Goal: Task Accomplishment & Management: Manage account settings

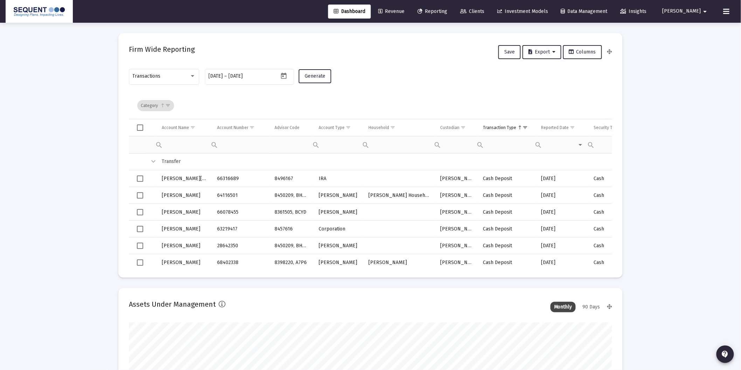
click at [475, 12] on link "Clients" at bounding box center [471, 12] width 35 height 14
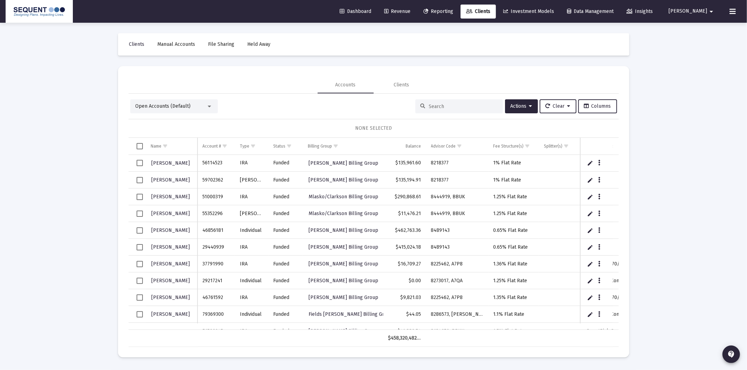
click at [432, 110] on div at bounding box center [459, 106] width 88 height 14
click at [440, 104] on input at bounding box center [463, 107] width 69 height 6
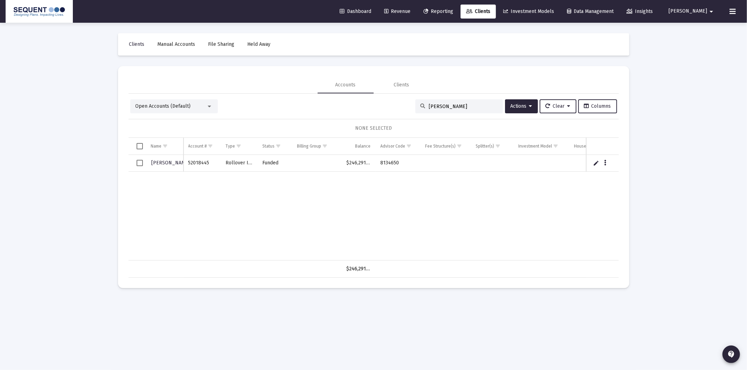
type input "[PERSON_NAME]"
click at [139, 162] on span "Select row" at bounding box center [140, 163] width 6 height 6
click at [600, 164] on td "Data grid" at bounding box center [602, 163] width 33 height 17
click at [602, 165] on button "Data grid" at bounding box center [605, 163] width 6 height 6
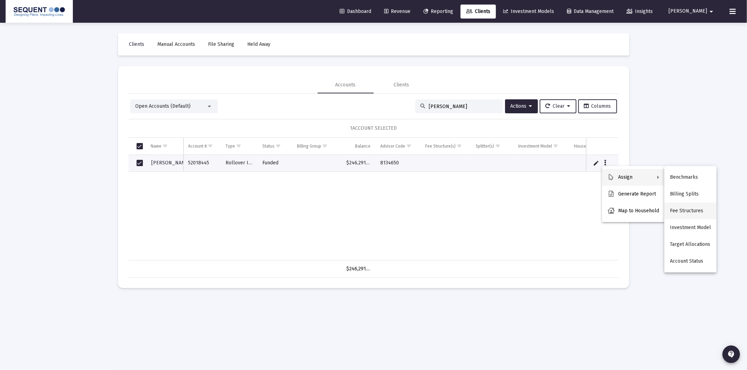
click at [696, 212] on button "Fee Structures" at bounding box center [690, 211] width 52 height 17
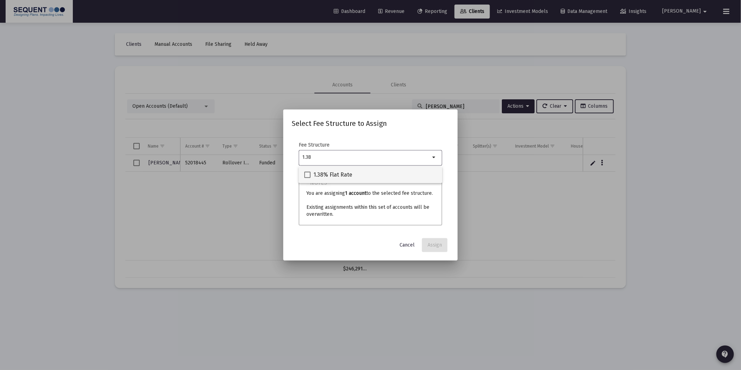
type input "1.38"
click at [382, 175] on div "1.38% Flat Rate" at bounding box center [370, 175] width 132 height 17
checkbox input "true"
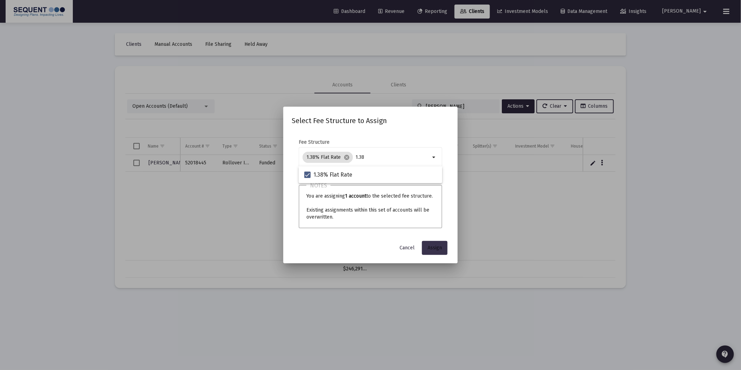
click at [431, 246] on span "Assign" at bounding box center [434, 248] width 14 height 6
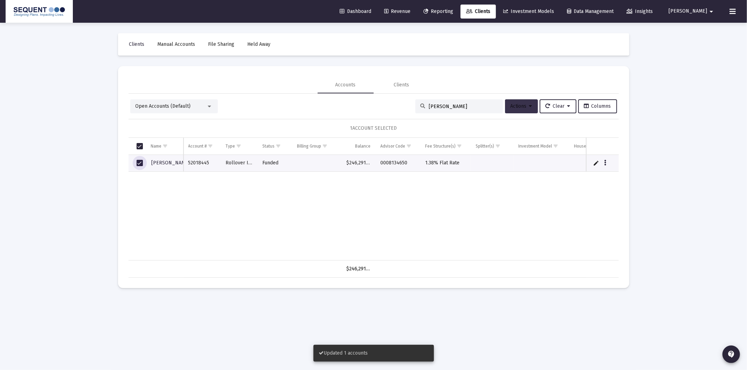
click at [523, 106] on span "Actions" at bounding box center [521, 106] width 22 height 6
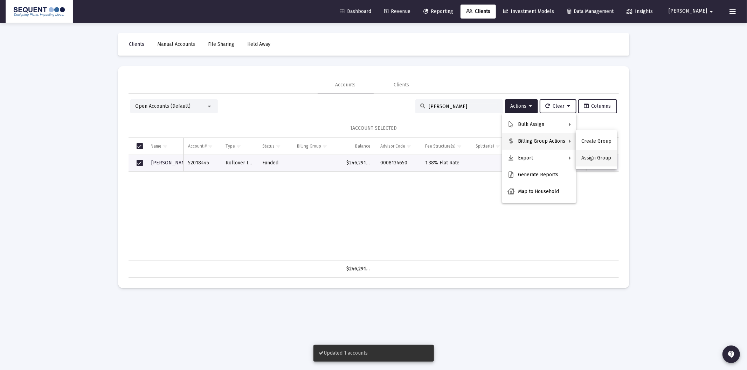
click at [595, 163] on button "Assign Group" at bounding box center [596, 158] width 41 height 17
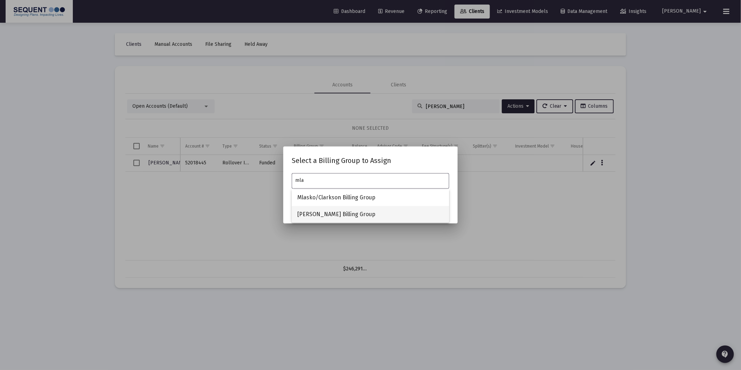
click at [333, 216] on span "[PERSON_NAME] Billing Group" at bounding box center [370, 214] width 146 height 17
type input "[PERSON_NAME] Billing Group"
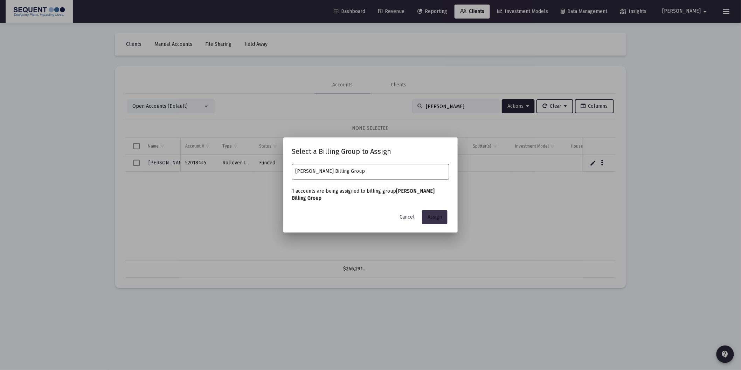
click at [439, 212] on button "Assign" at bounding box center [435, 217] width 26 height 14
